Goal: Task Accomplishment & Management: Use online tool/utility

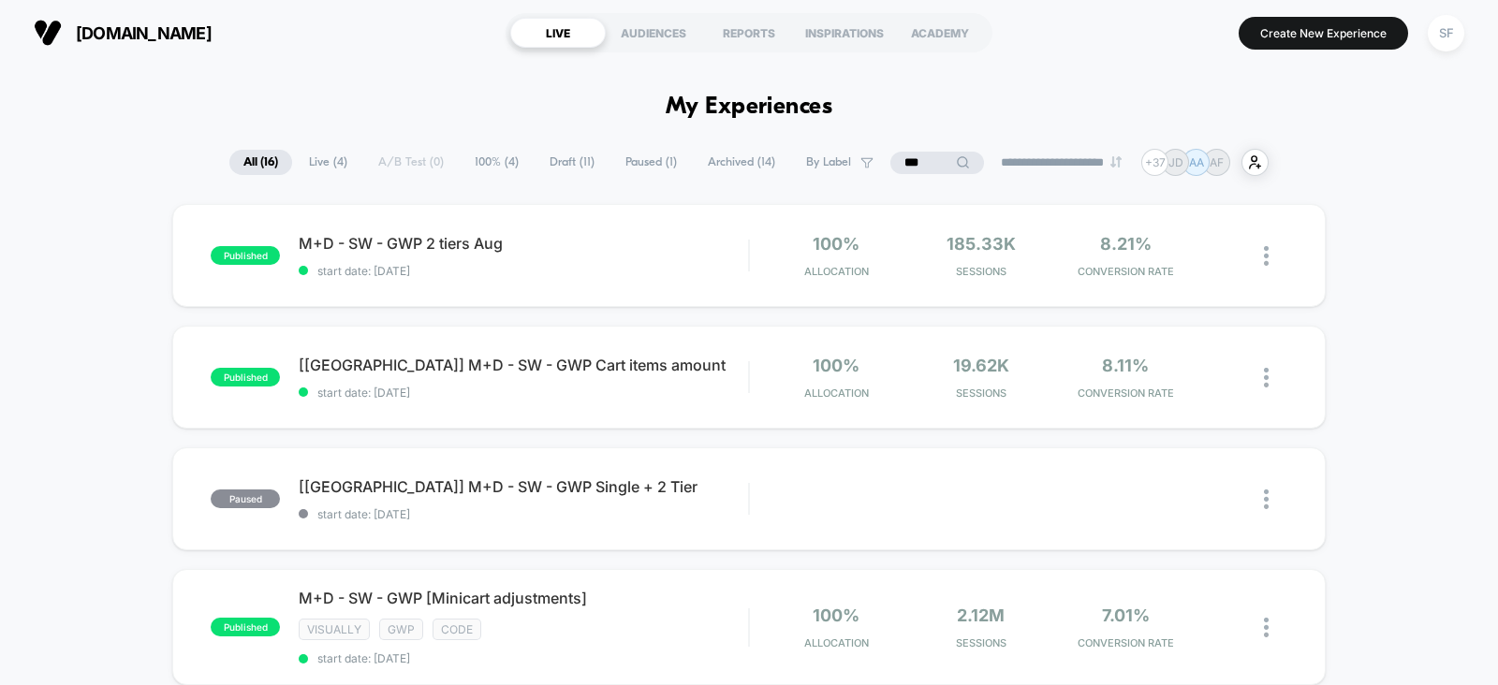
click at [928, 157] on input "***" at bounding box center [937, 163] width 94 height 22
type input "*"
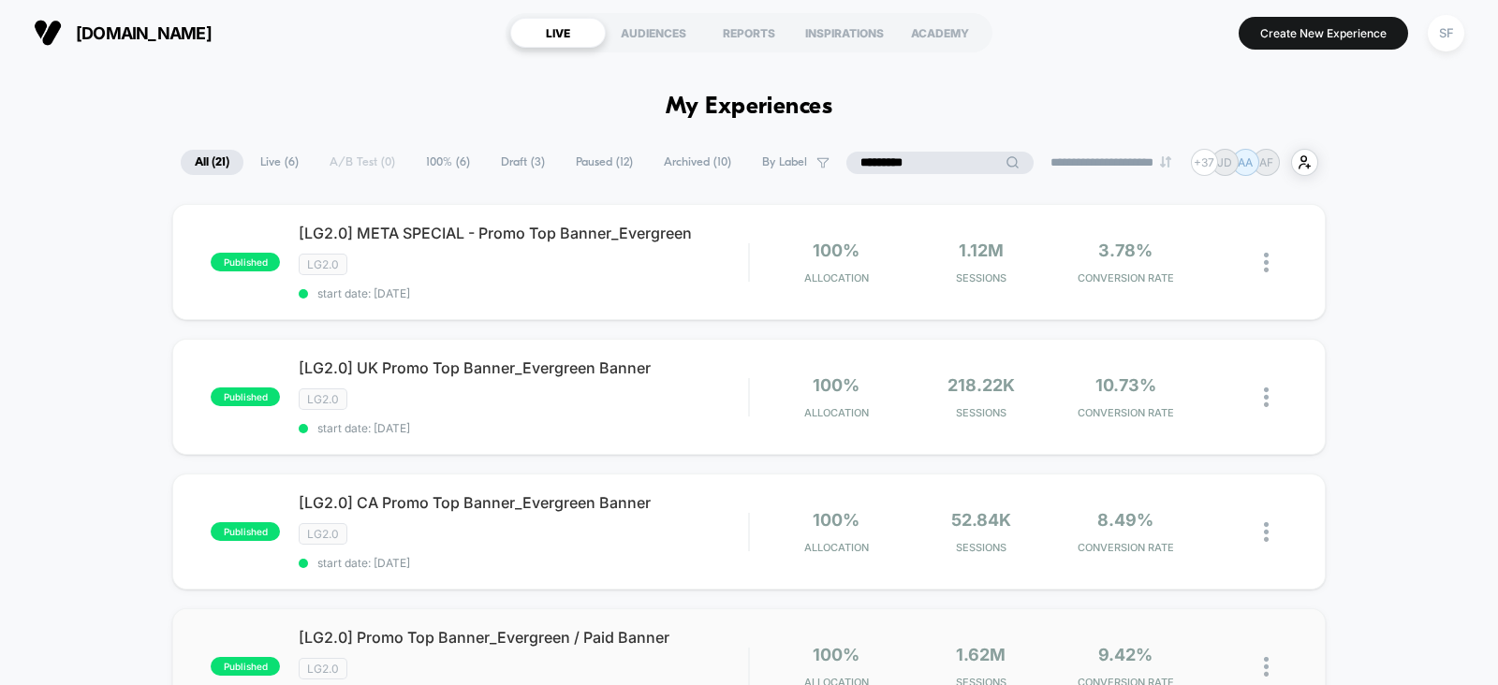
type input "*********"
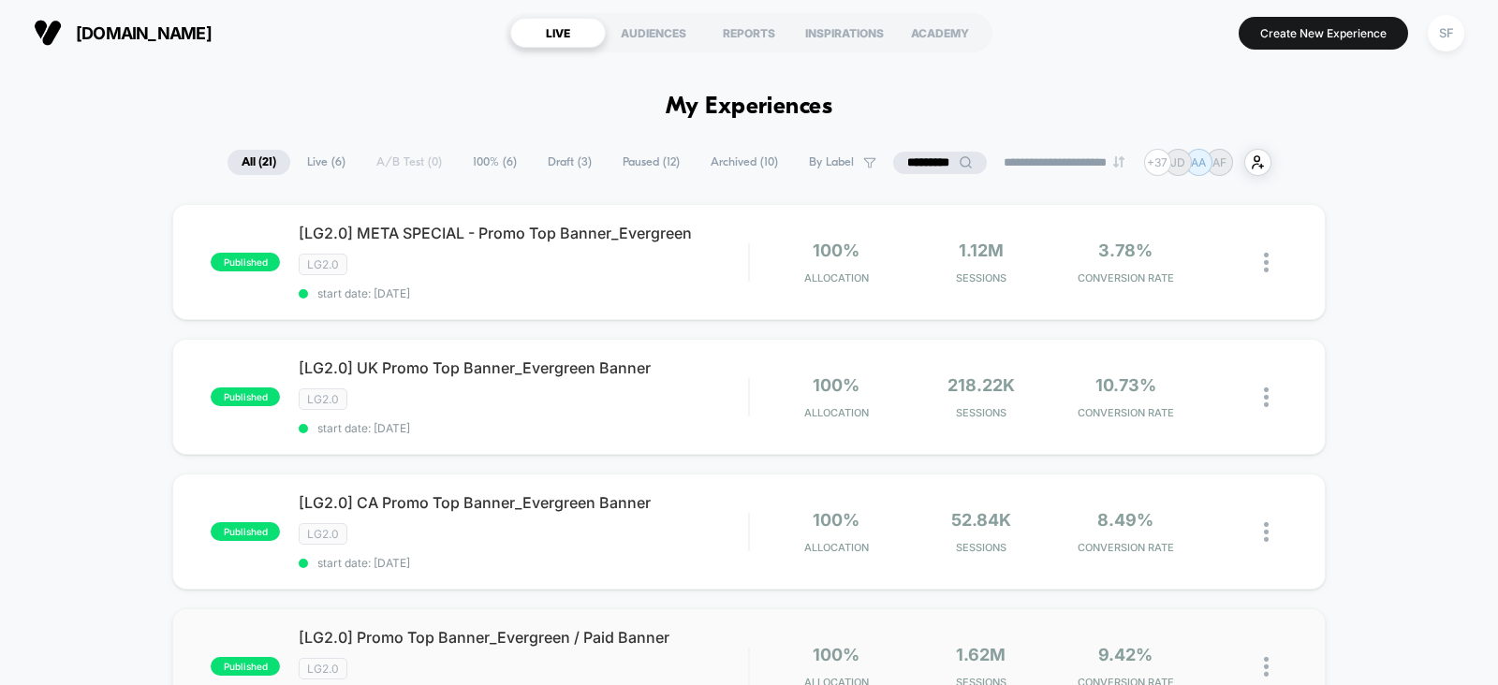
click at [702, 615] on div "published [LG2.0] Promo Top Banner_Evergreen / Paid Banner LG2.0 start date: 8/…" at bounding box center [748, 666] width 1153 height 116
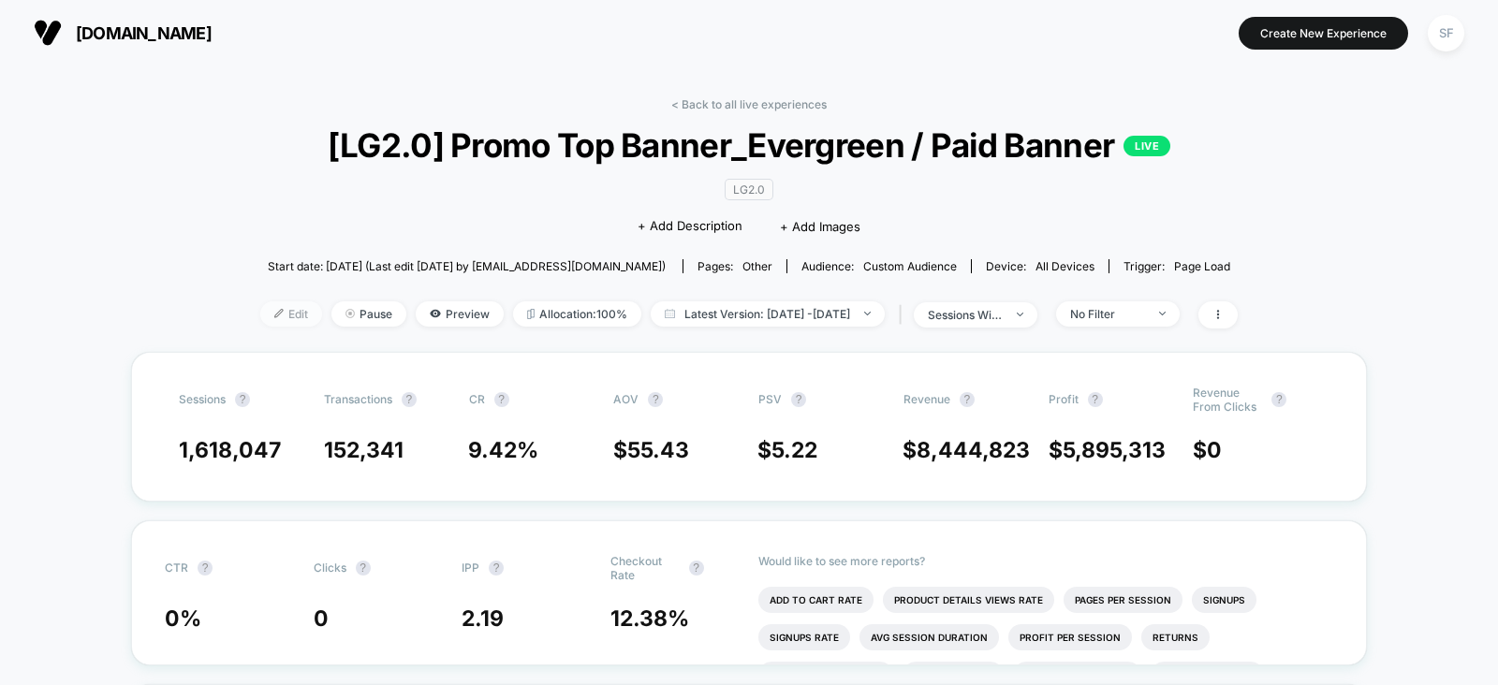
click at [260, 306] on span "Edit" at bounding box center [291, 313] width 62 height 25
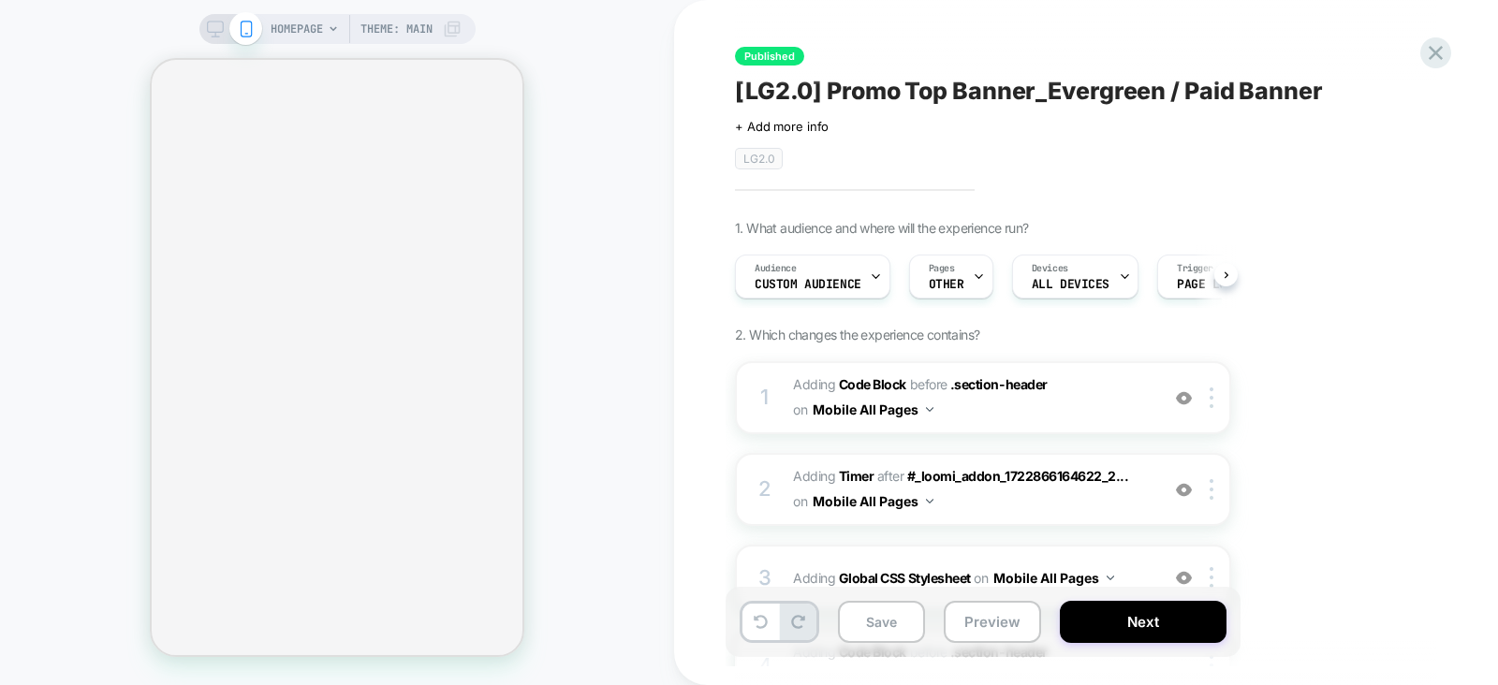
scroll to position [0, 1]
click at [1093, 392] on span "Adding Code Block BEFORE .section-header .section-header on Mobile All Pages" at bounding box center [971, 398] width 357 height 51
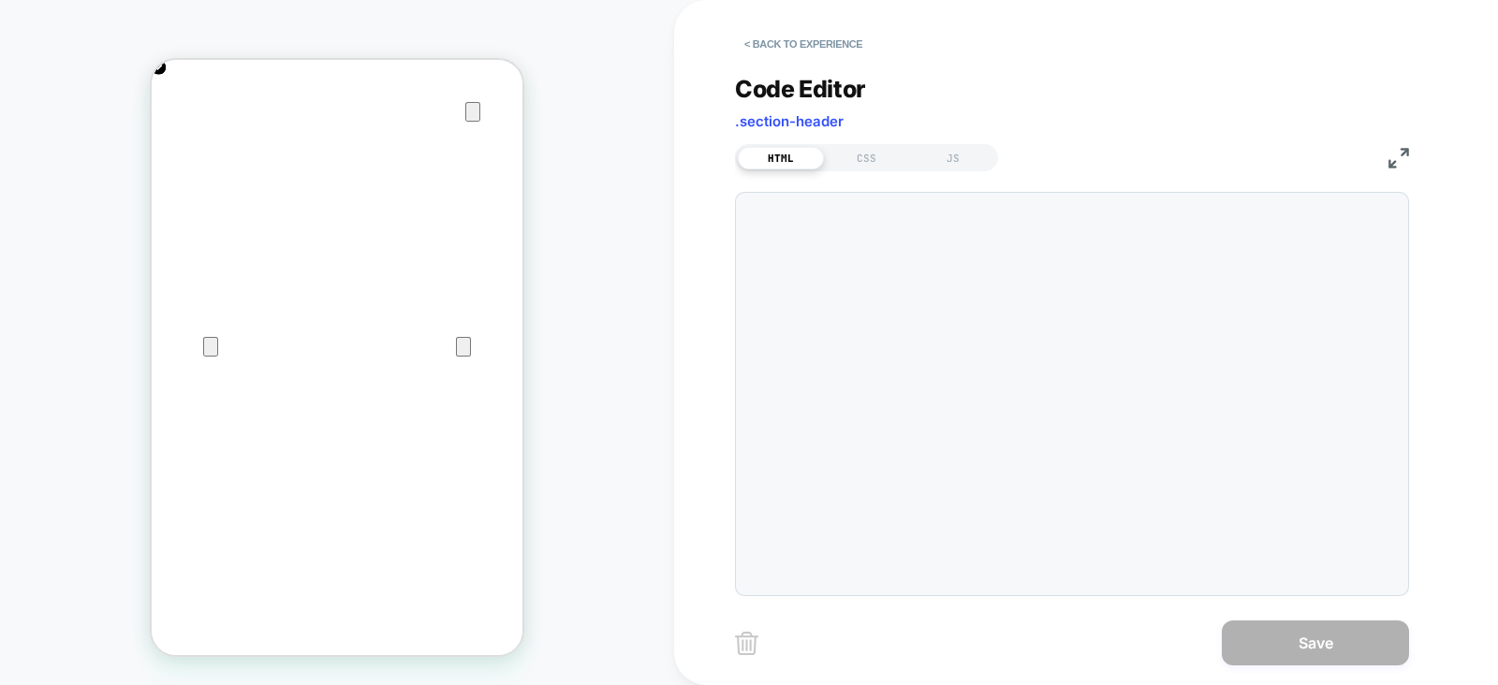
click at [1093, 392] on div at bounding box center [1072, 394] width 674 height 404
click at [810, 43] on button "< Back to experience" at bounding box center [803, 44] width 137 height 30
click at [795, 43] on button "< Back to experience" at bounding box center [803, 44] width 137 height 30
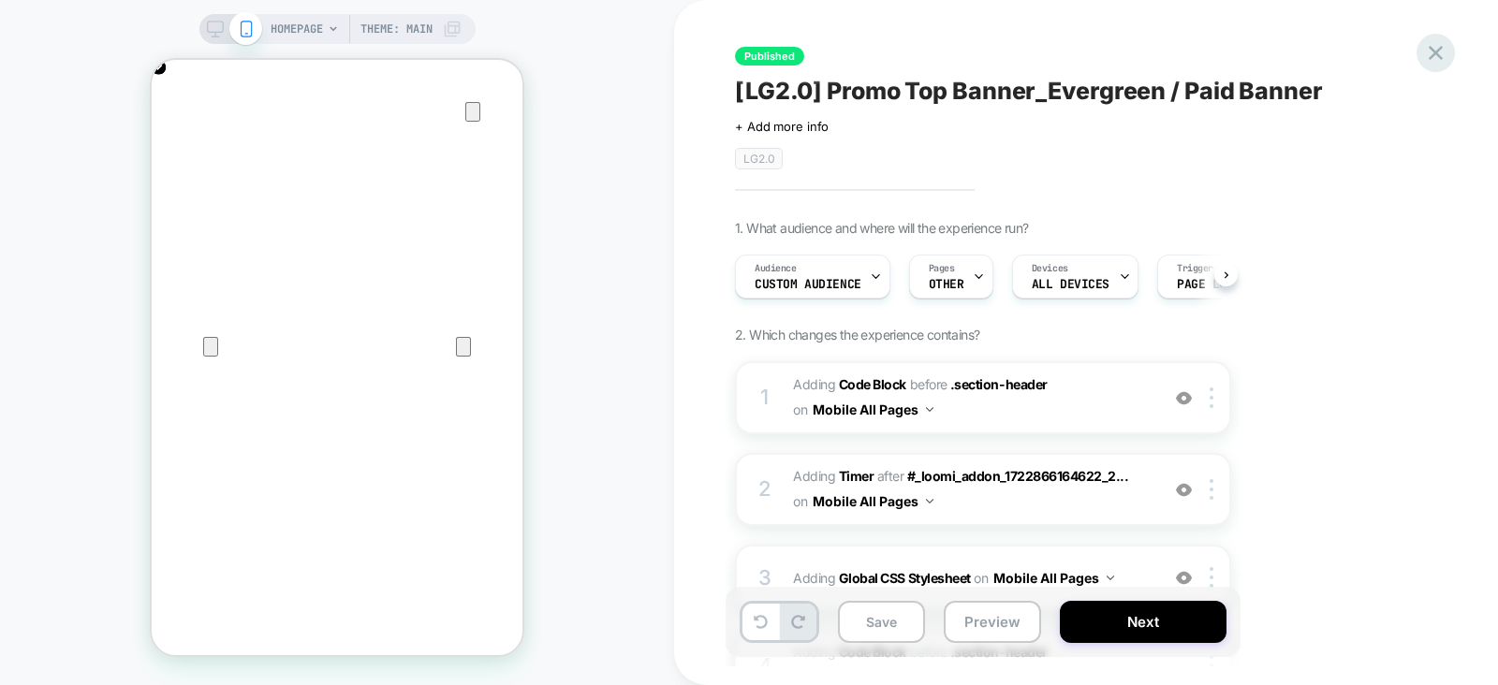
click at [1441, 63] on icon at bounding box center [1435, 52] width 25 height 25
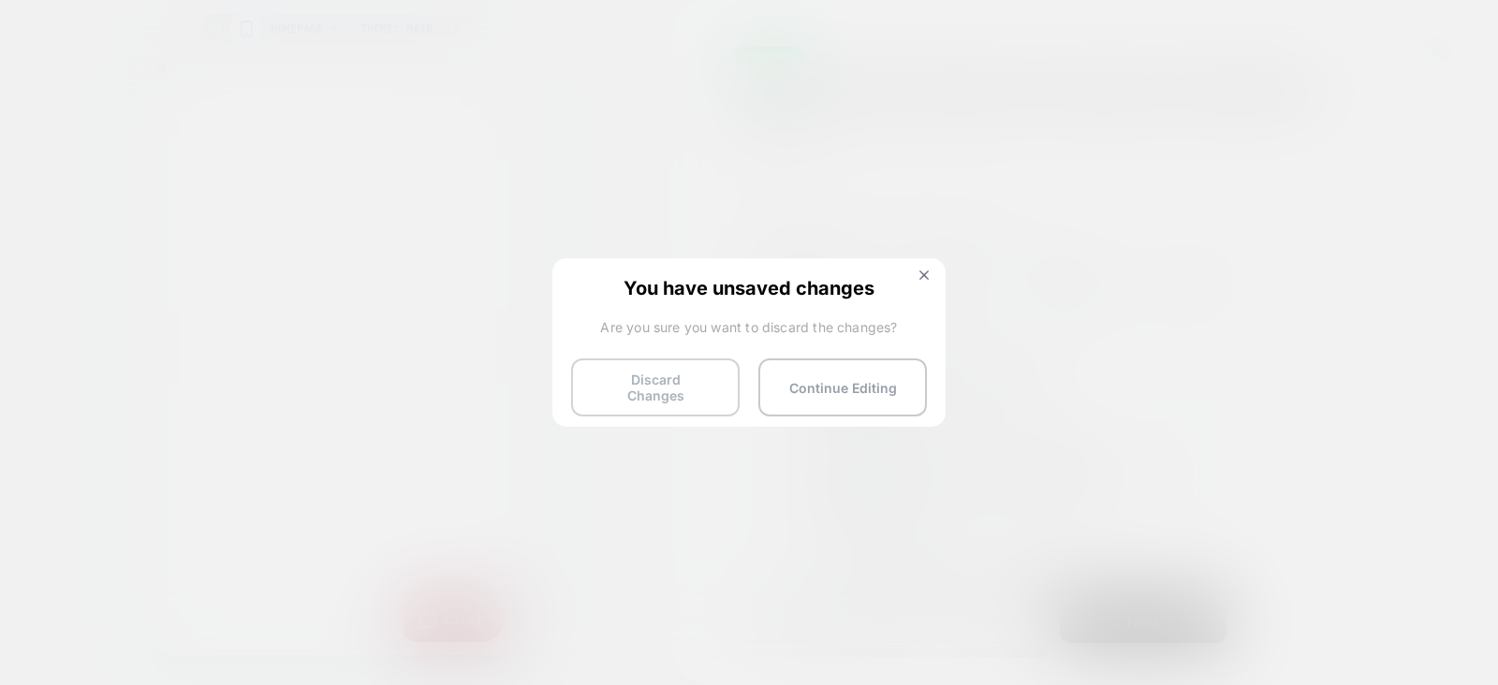
click at [700, 396] on button "Discard Changes" at bounding box center [655, 387] width 168 height 58
